Goal: Check status: Check status

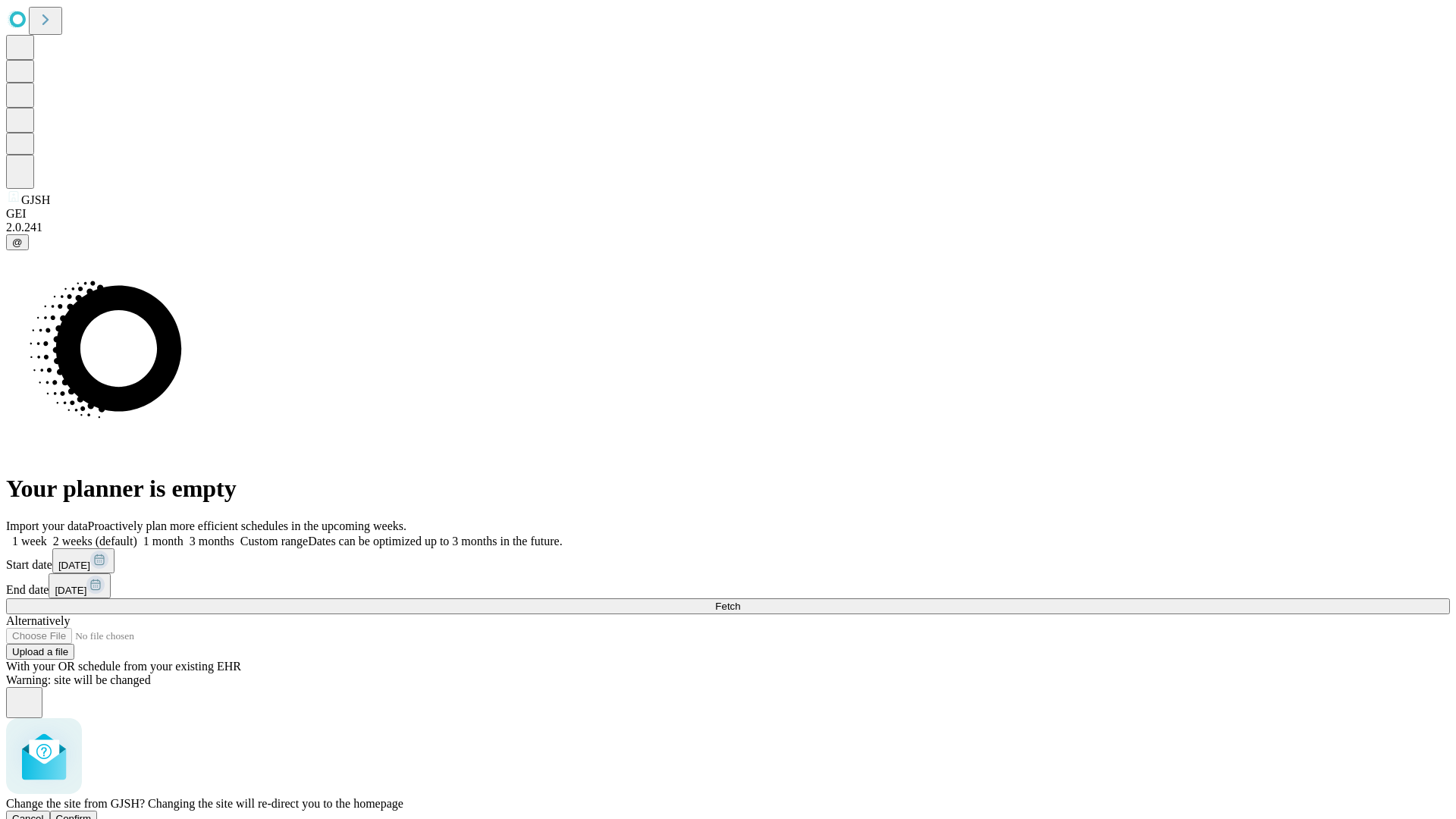
click at [92, 813] on span "Confirm" at bounding box center [73, 818] width 36 height 11
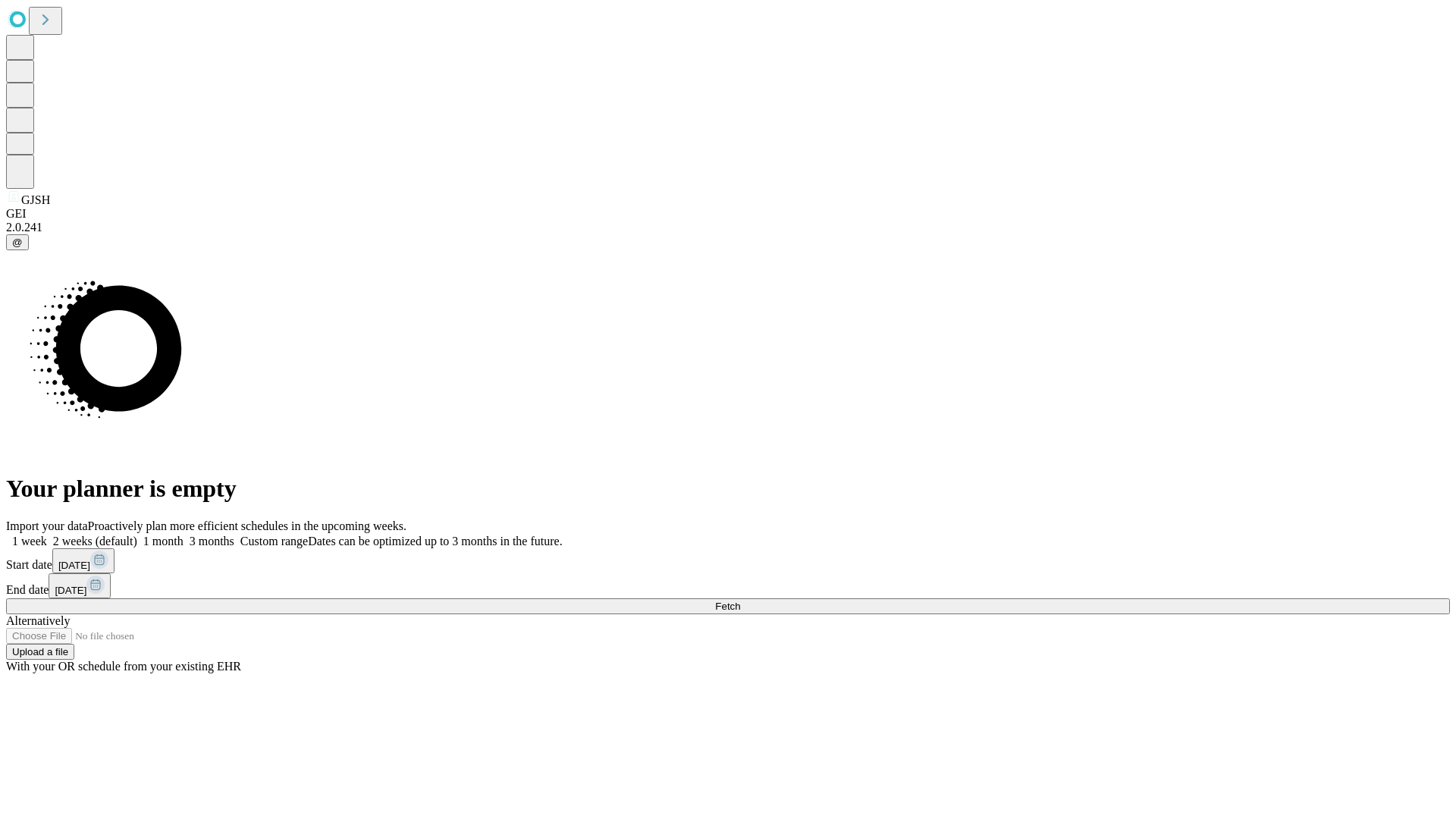
click at [47, 535] on label "1 week" at bounding box center [27, 541] width 41 height 13
click at [740, 600] on span "Fetch" at bounding box center [727, 606] width 25 height 11
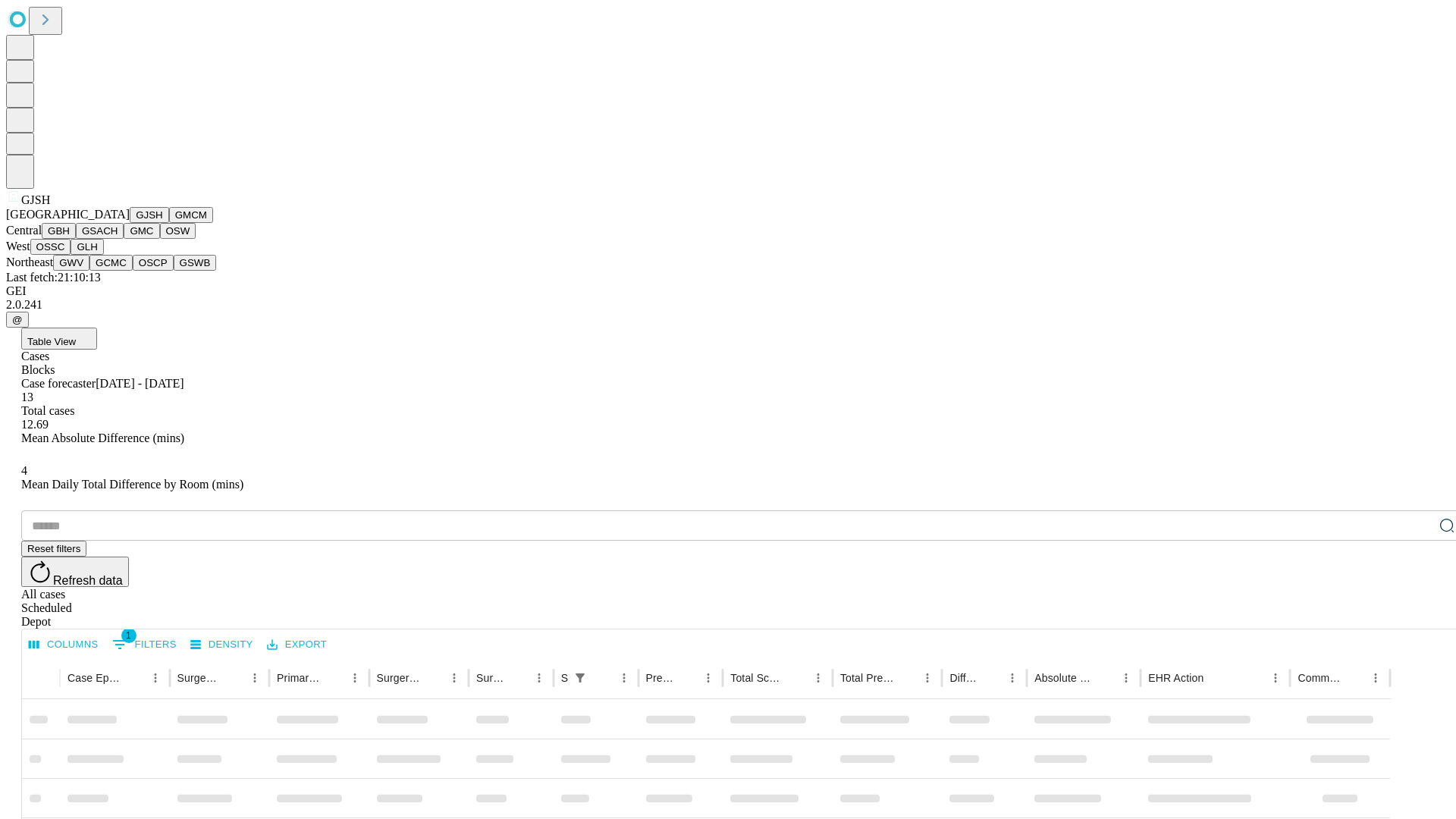
click at [169, 223] on button "GMCM" at bounding box center [191, 215] width 44 height 16
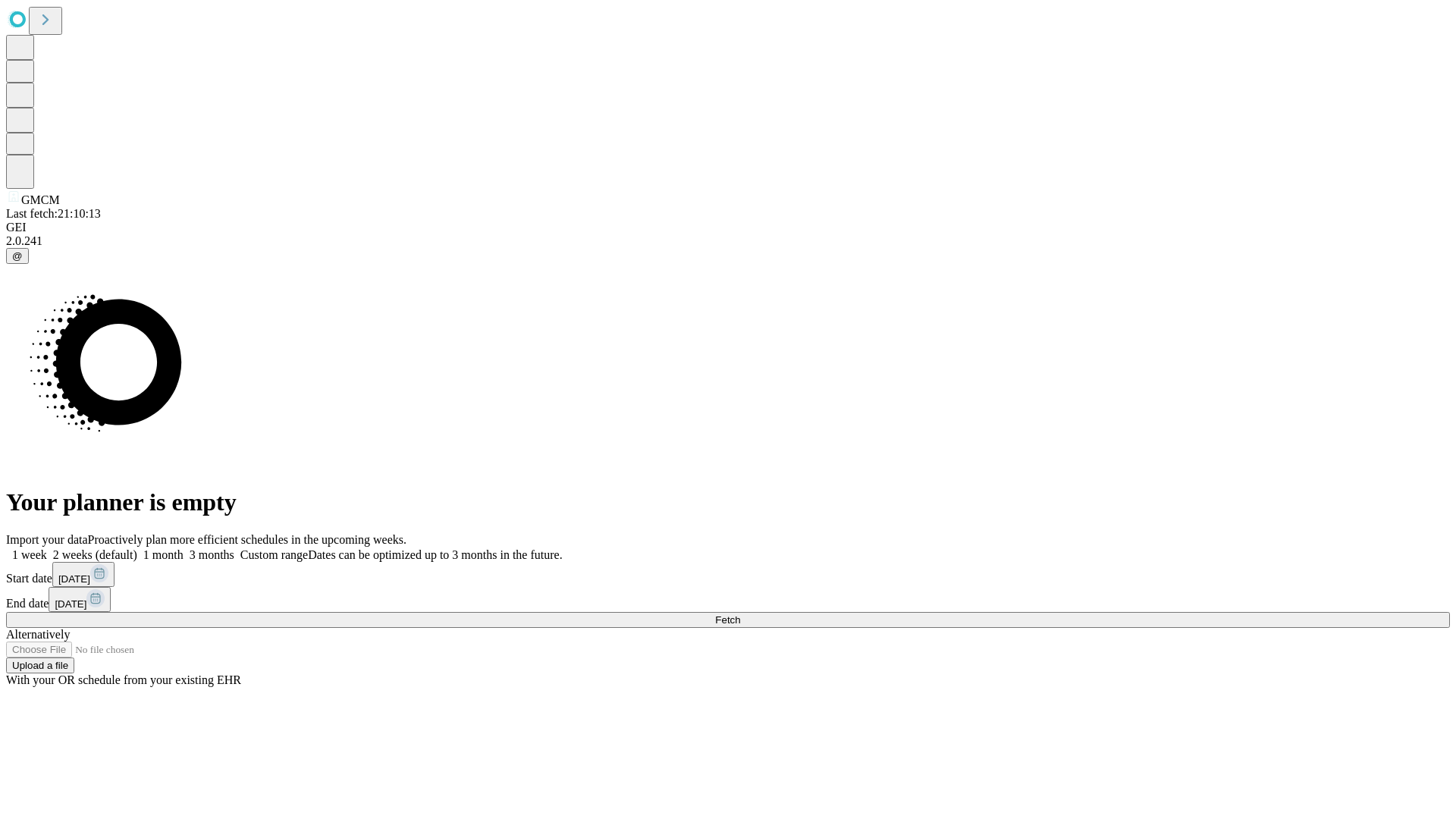
click at [740, 614] on span "Fetch" at bounding box center [727, 620] width 25 height 11
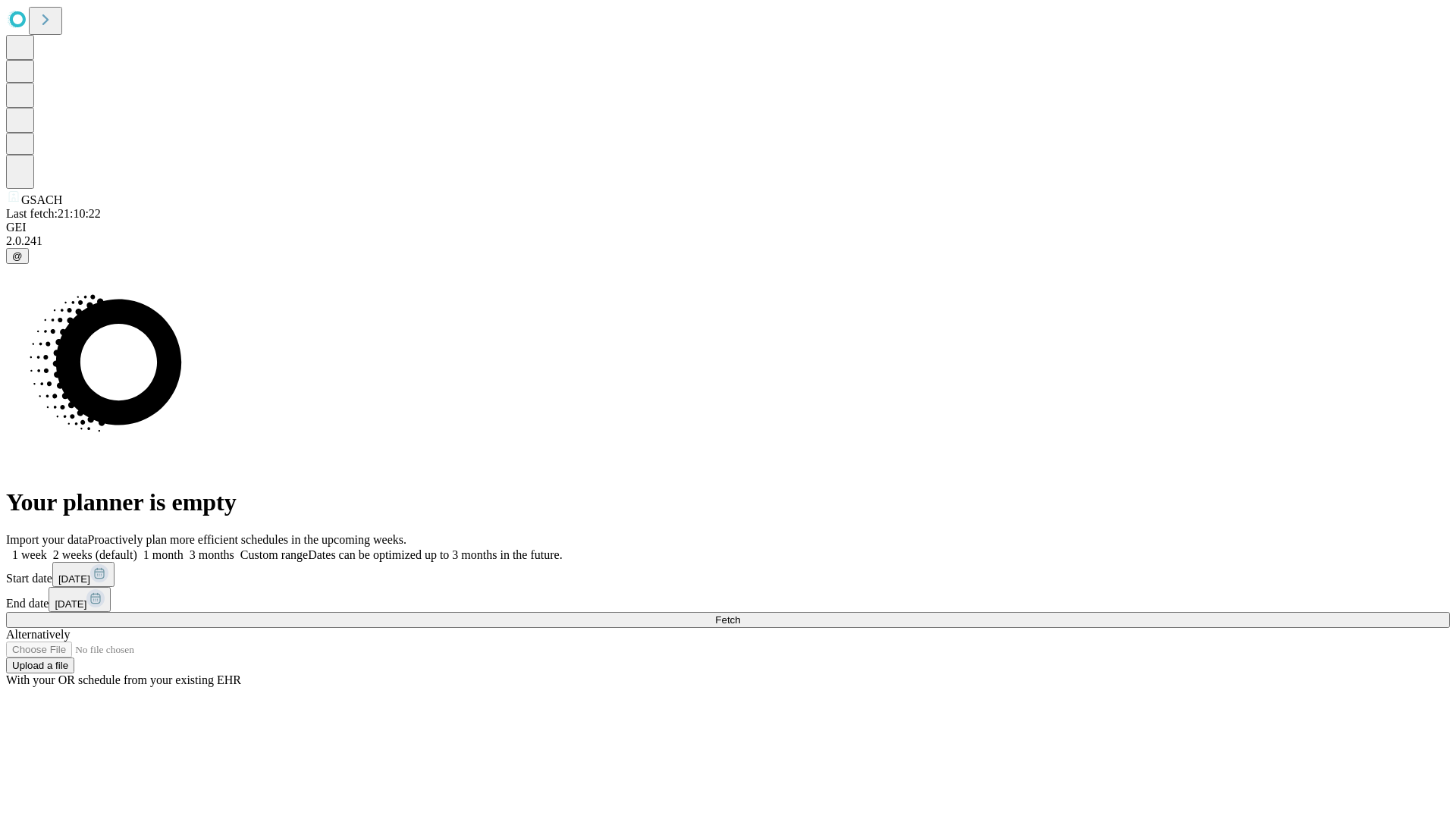
click at [740, 614] on span "Fetch" at bounding box center [727, 620] width 25 height 11
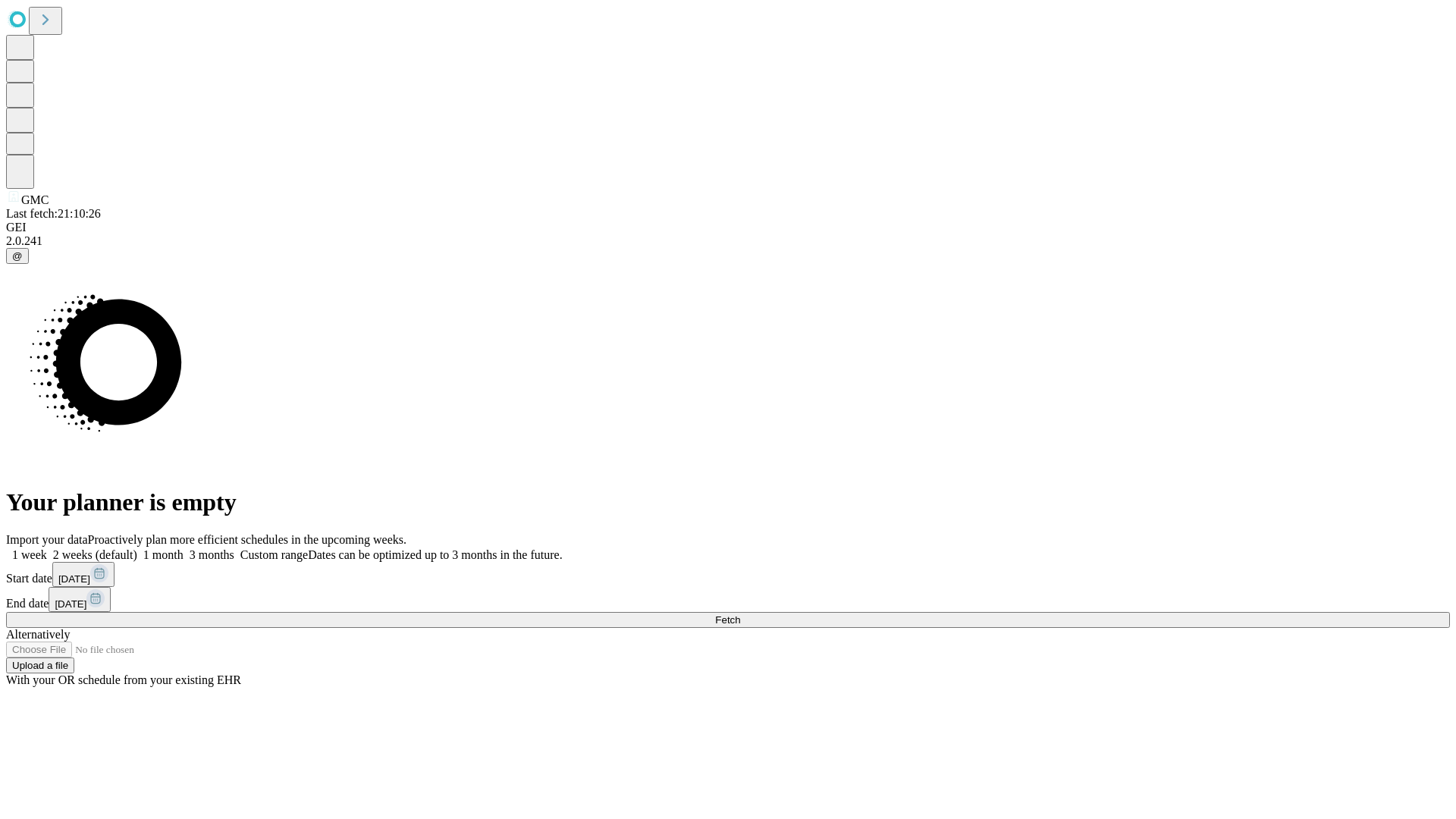
click at [47, 549] on label "1 week" at bounding box center [27, 555] width 41 height 13
click at [740, 614] on span "Fetch" at bounding box center [727, 620] width 25 height 11
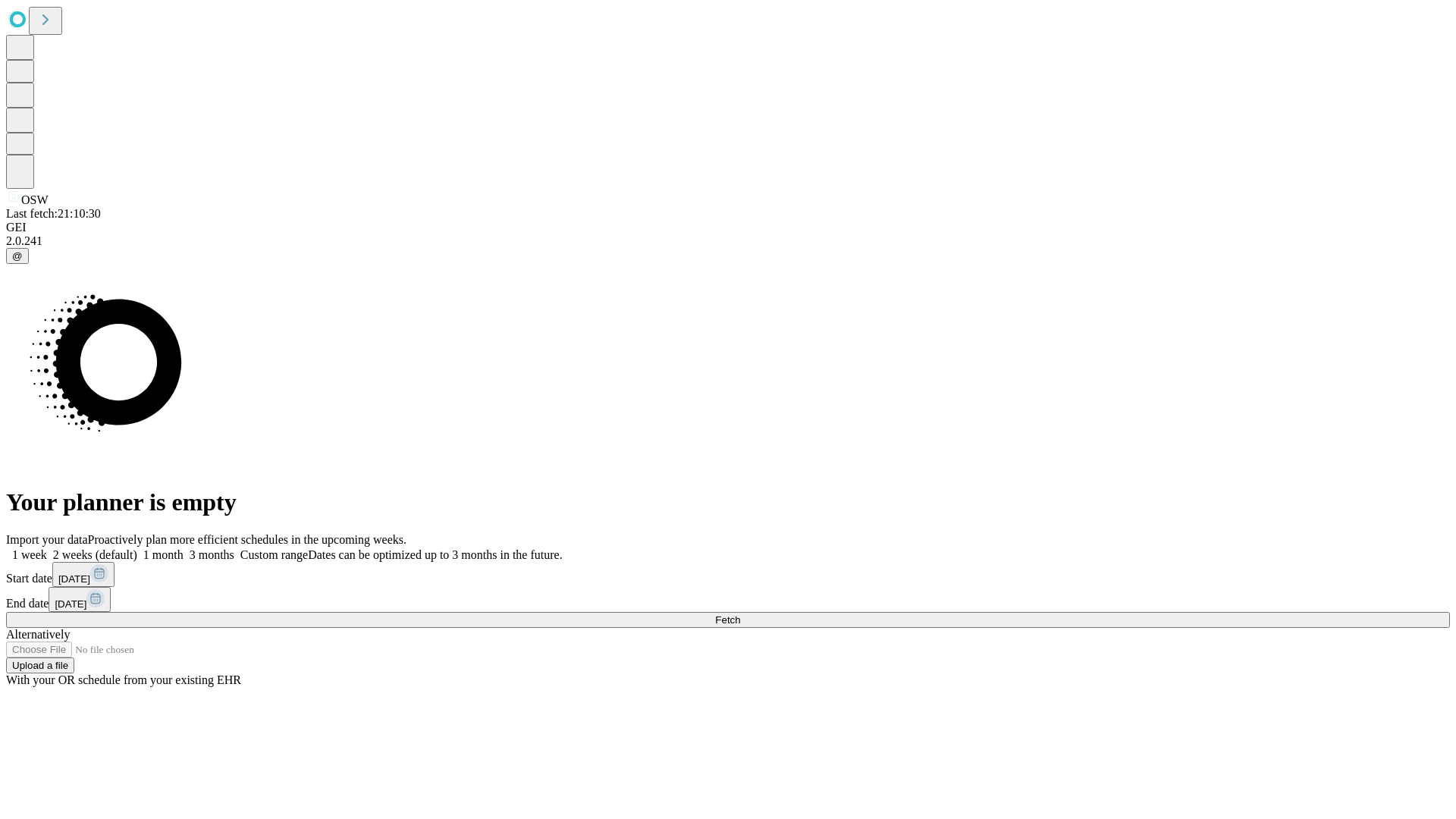
click at [47, 549] on label "1 week" at bounding box center [27, 555] width 41 height 13
click at [740, 614] on span "Fetch" at bounding box center [727, 620] width 25 height 11
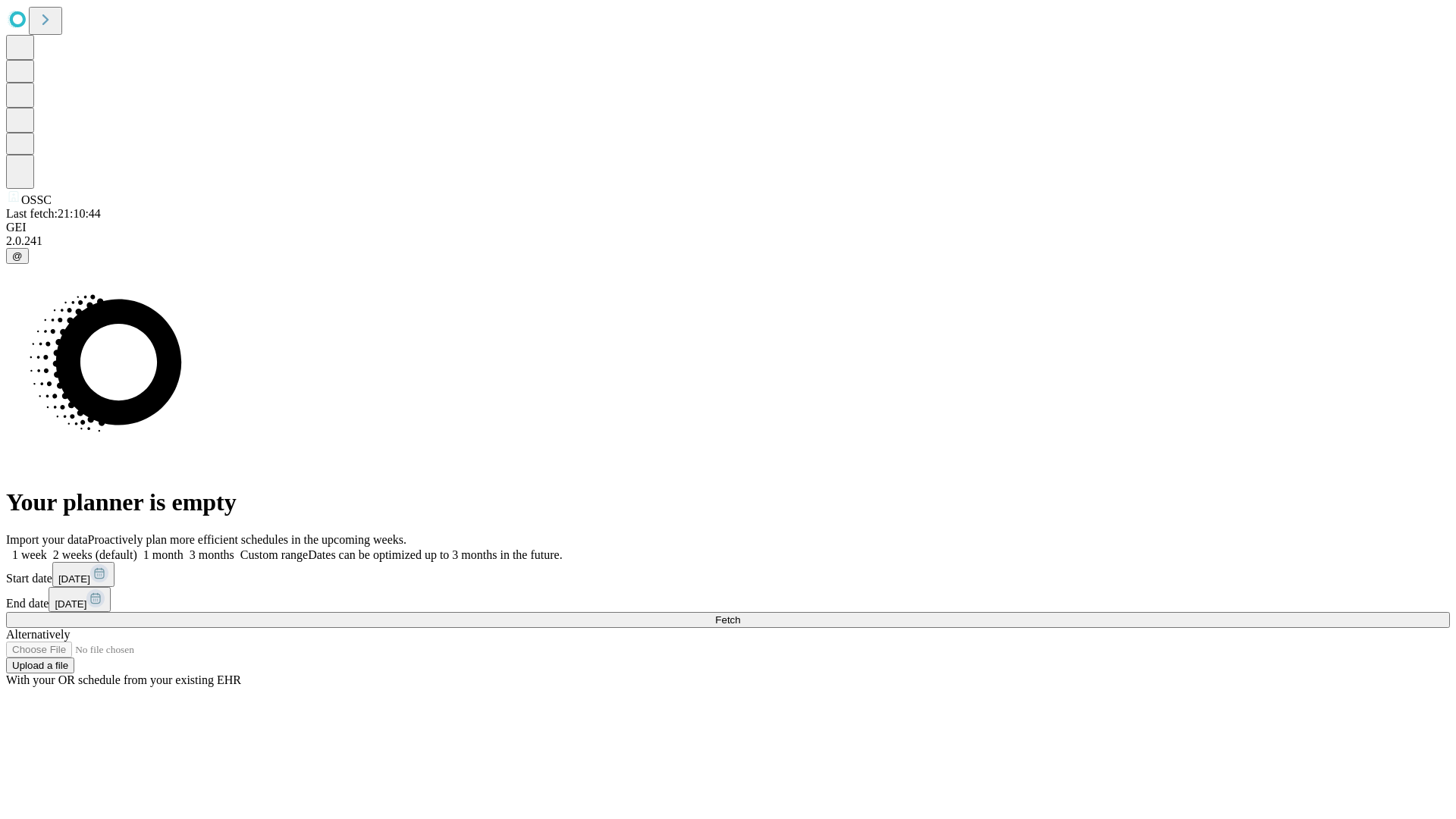
click at [47, 549] on label "1 week" at bounding box center [27, 555] width 41 height 13
click at [740, 614] on span "Fetch" at bounding box center [727, 620] width 25 height 11
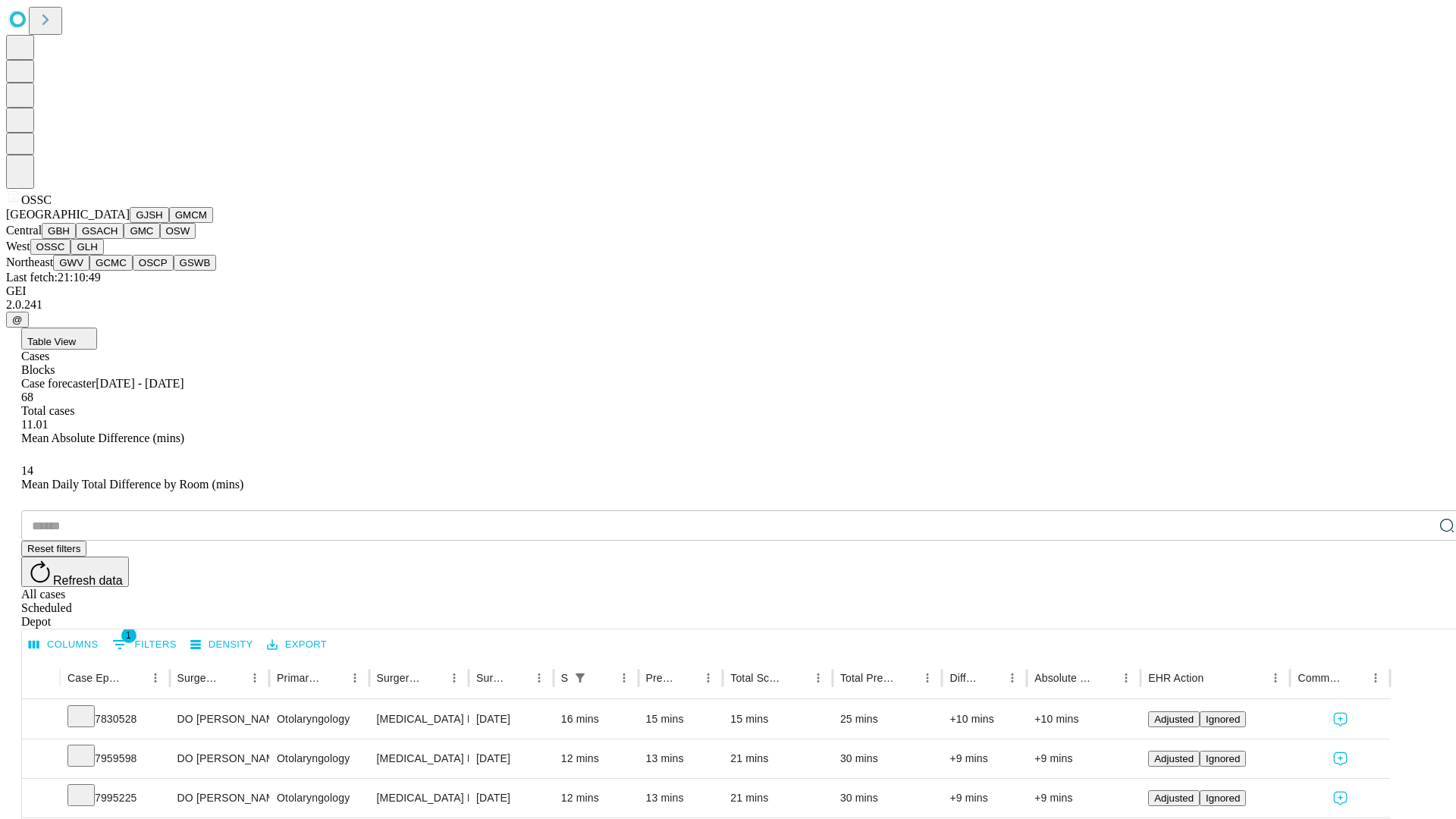
click at [103, 254] on button "GLH" at bounding box center [86, 247] width 33 height 16
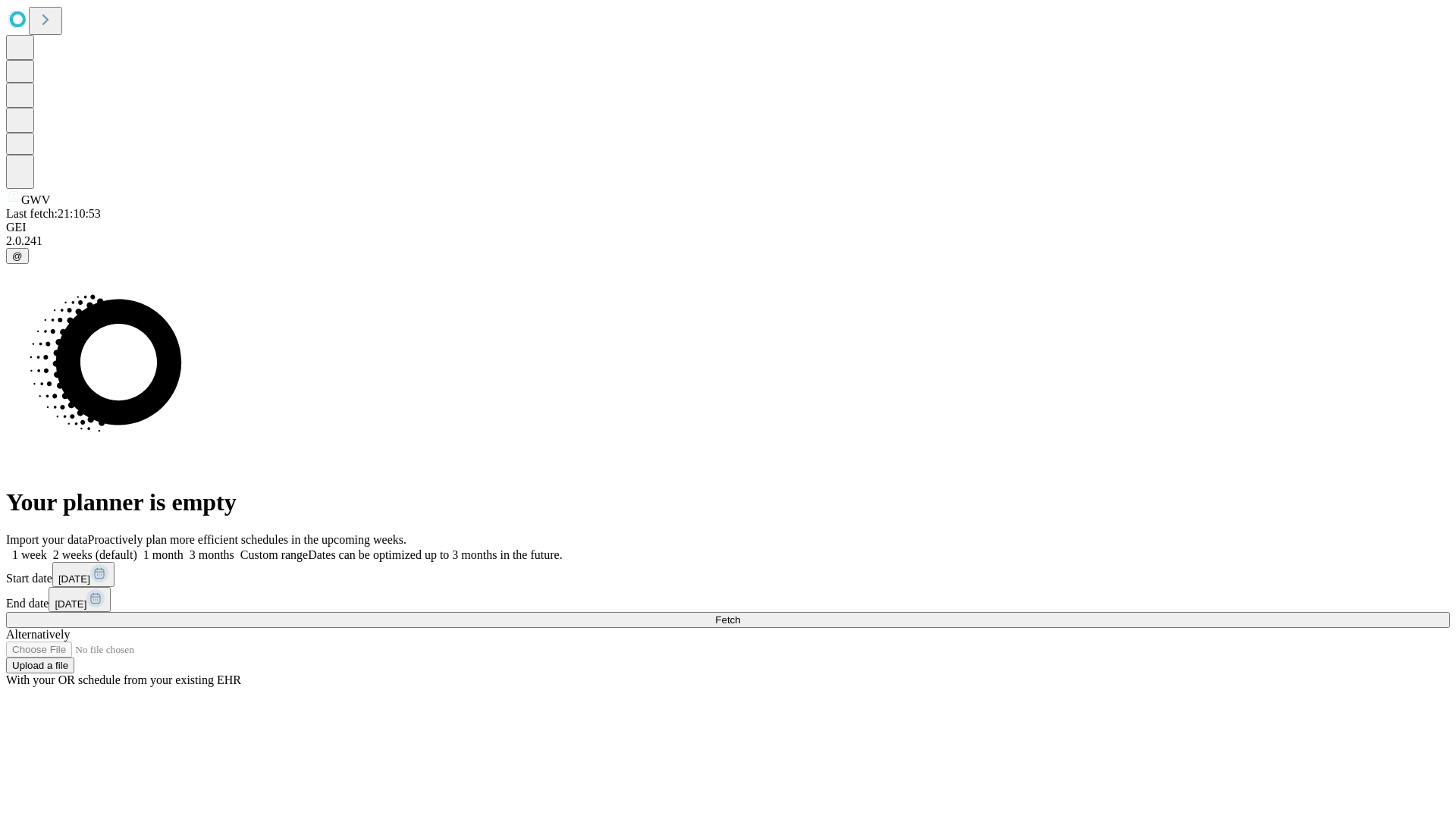
click at [740, 614] on span "Fetch" at bounding box center [727, 620] width 25 height 11
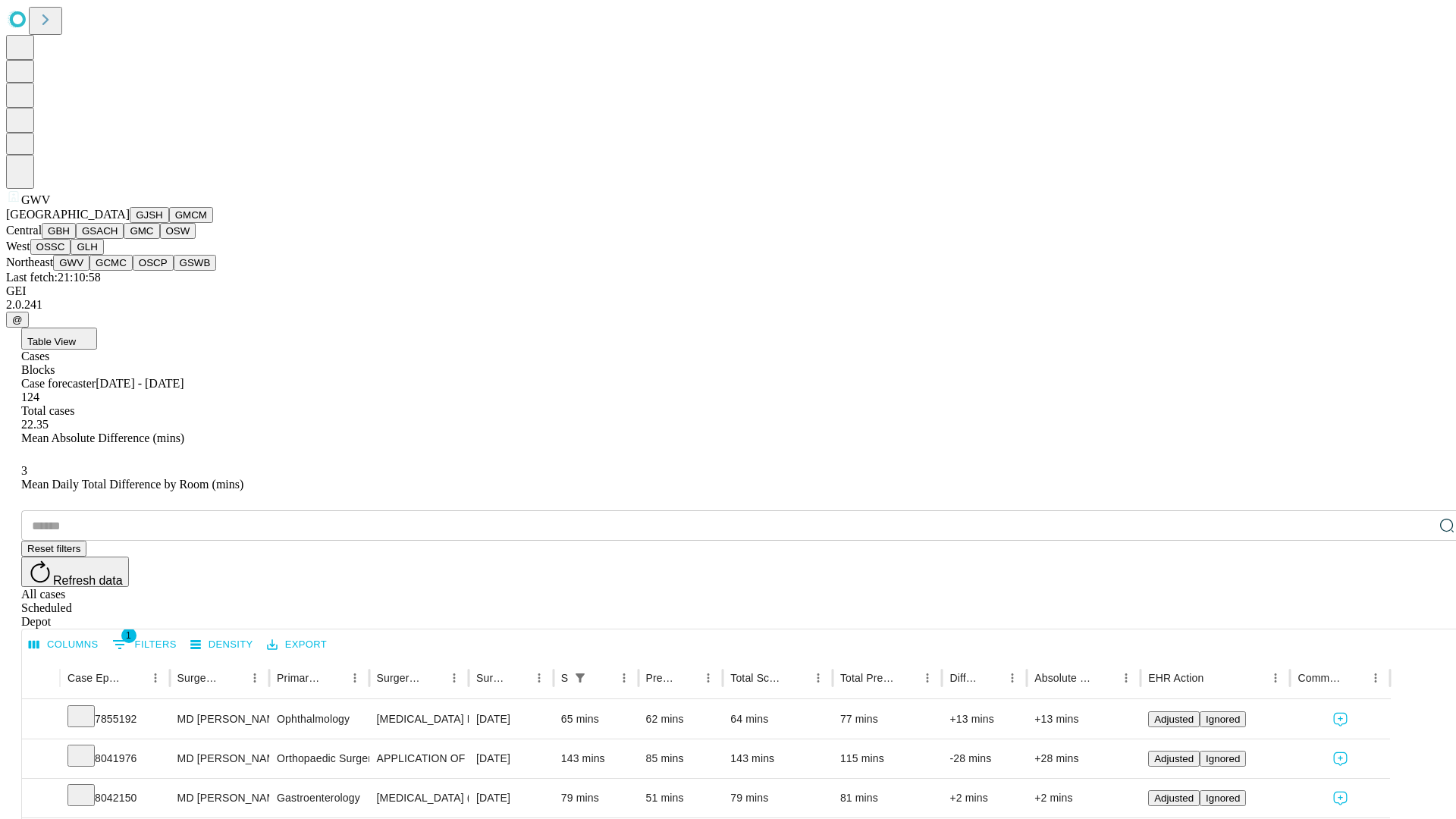
click at [118, 270] on button "GCMC" at bounding box center [111, 262] width 44 height 16
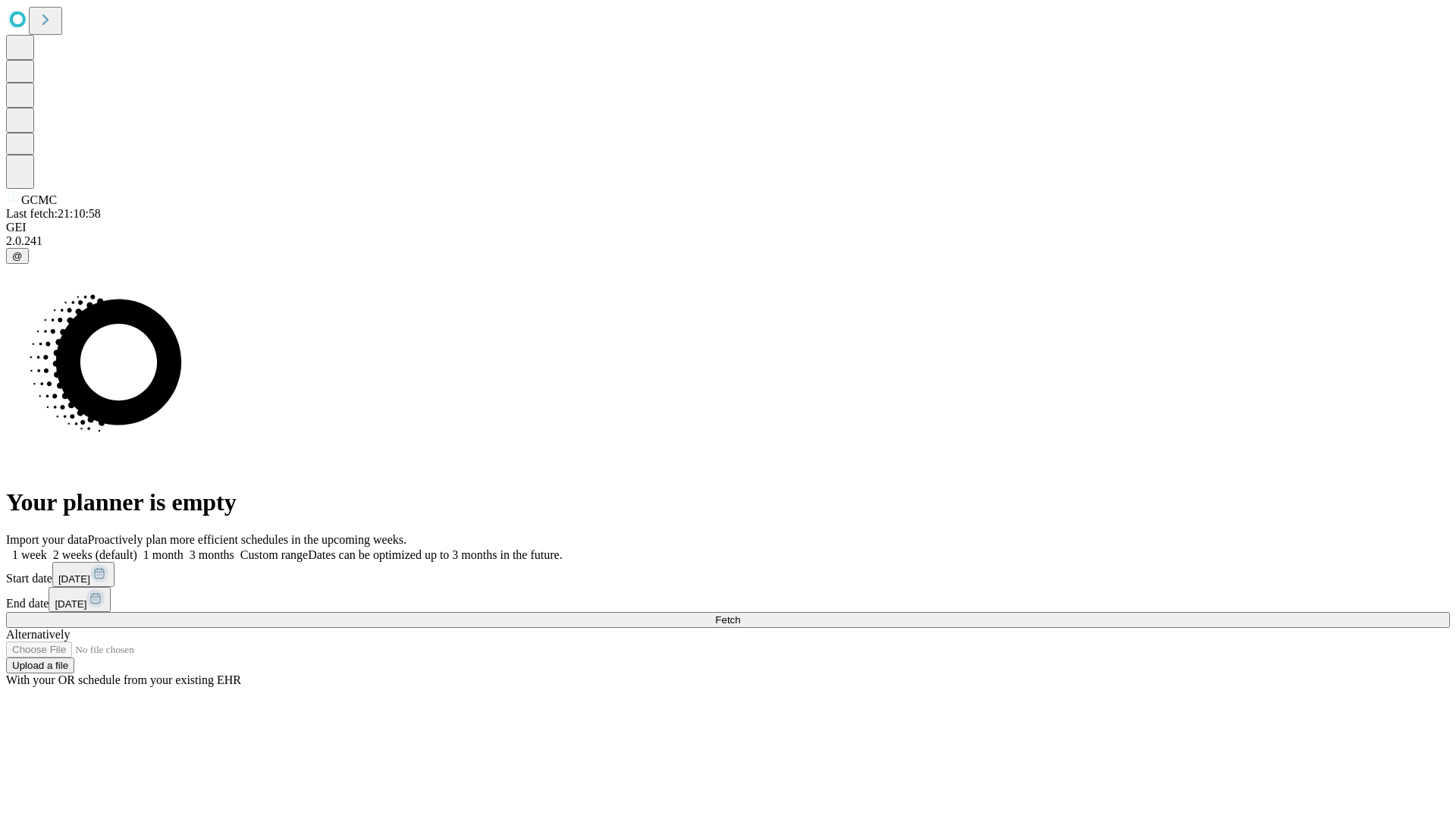
click at [47, 549] on label "1 week" at bounding box center [27, 555] width 41 height 13
click at [740, 614] on span "Fetch" at bounding box center [727, 620] width 25 height 11
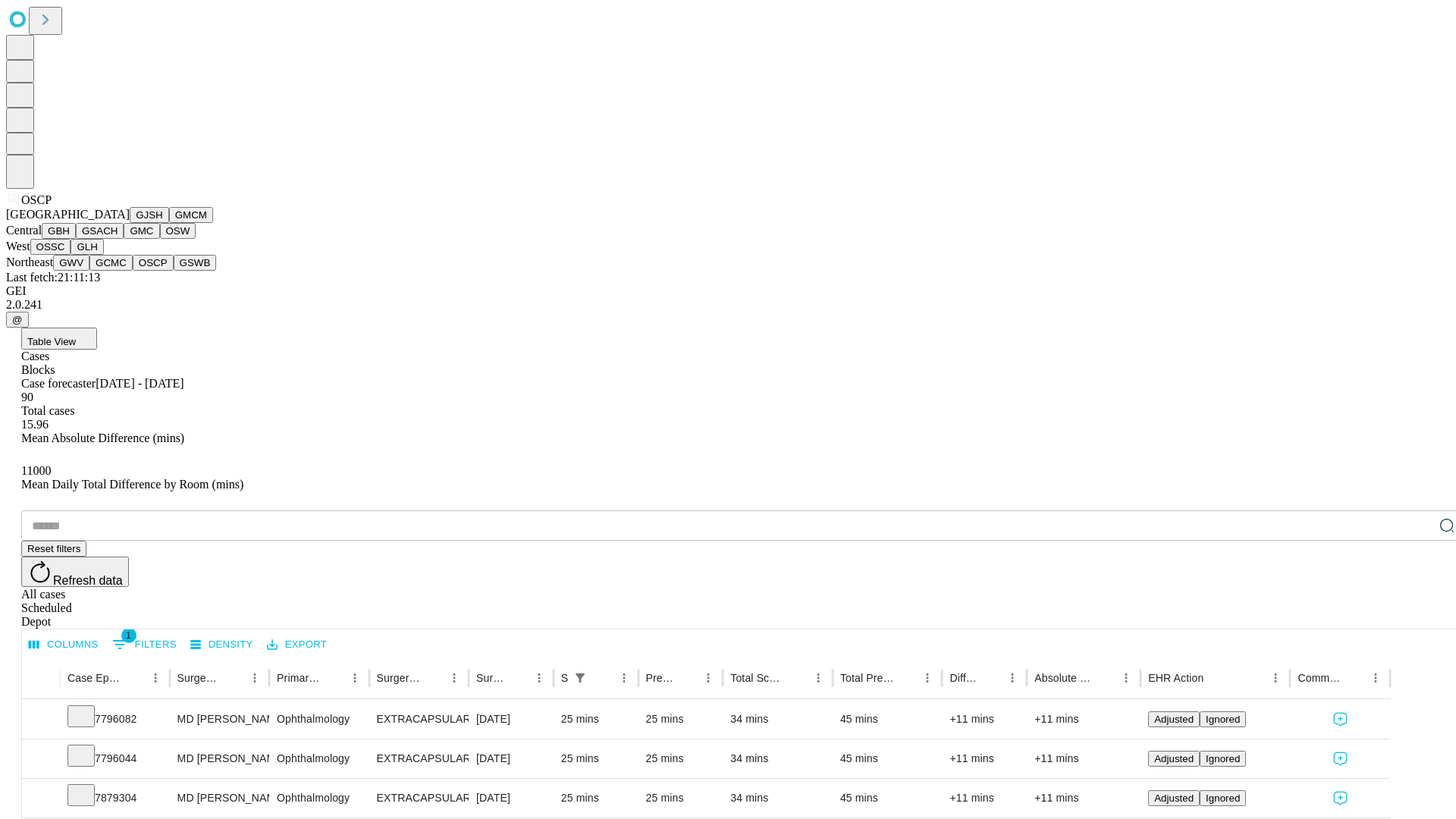
click at [173, 270] on button "GSWB" at bounding box center [195, 262] width 44 height 16
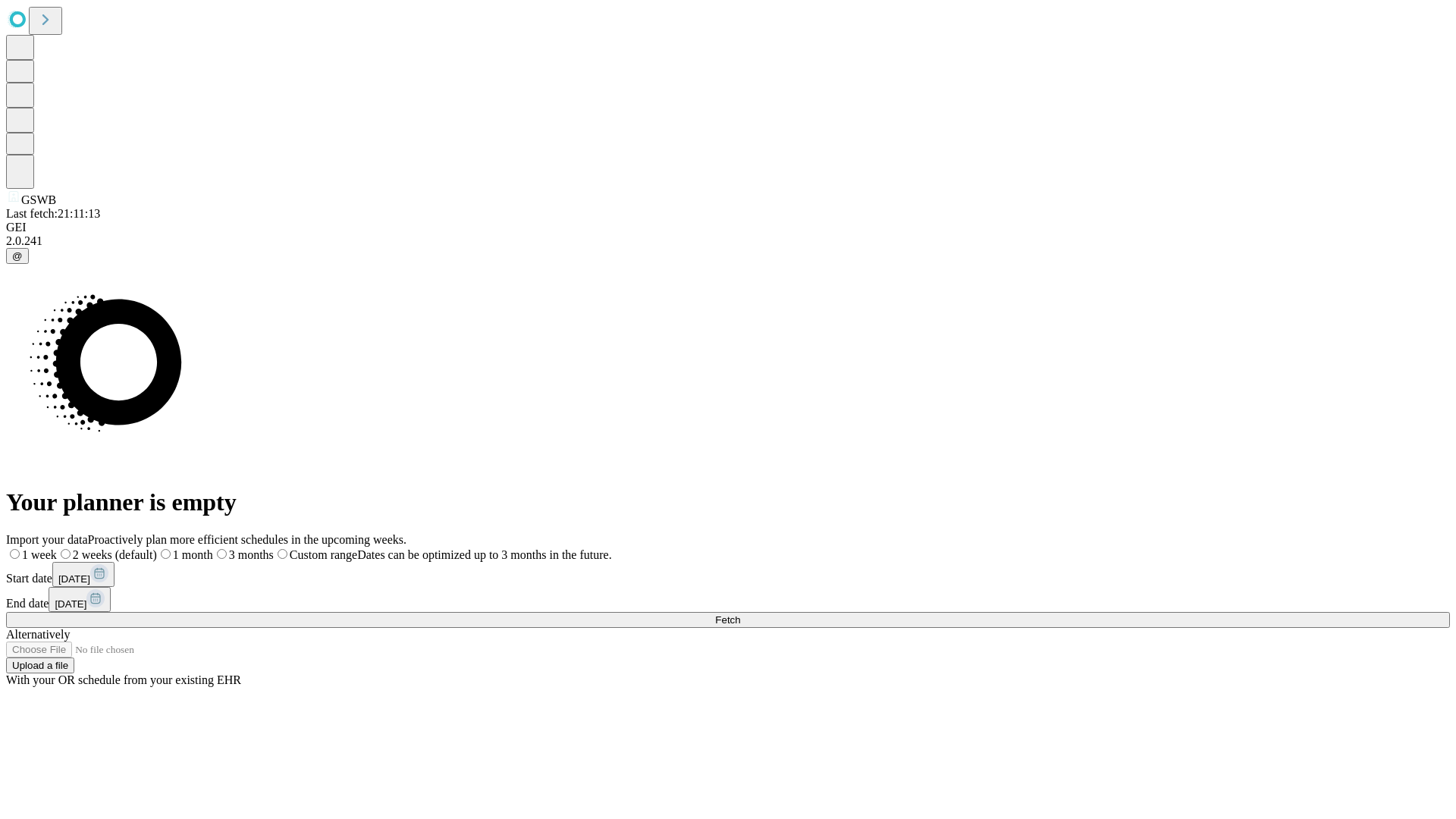
click at [740, 614] on span "Fetch" at bounding box center [727, 620] width 25 height 11
